Goal: Task Accomplishment & Management: Manage account settings

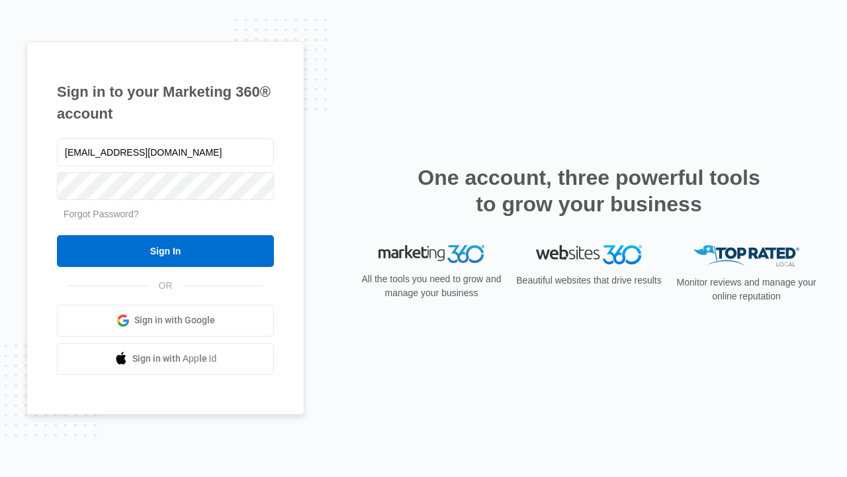
type input "[EMAIL_ADDRESS][DOMAIN_NAME]"
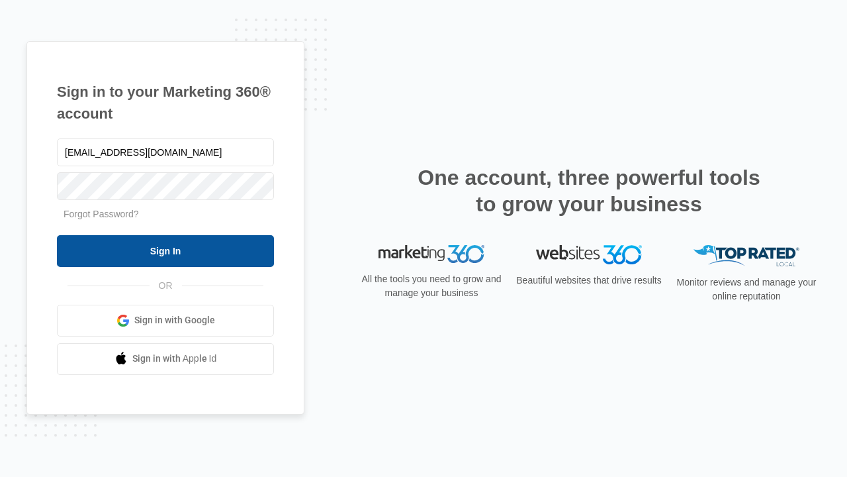
click at [166, 250] on input "Sign In" at bounding box center [165, 251] width 217 height 32
